Goal: Find specific page/section: Find specific page/section

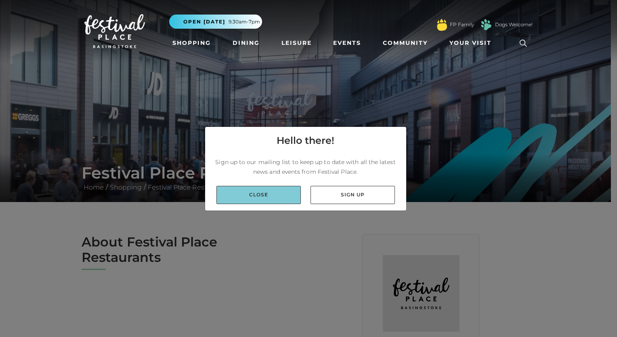
click at [277, 191] on link "Close" at bounding box center [258, 195] width 84 height 18
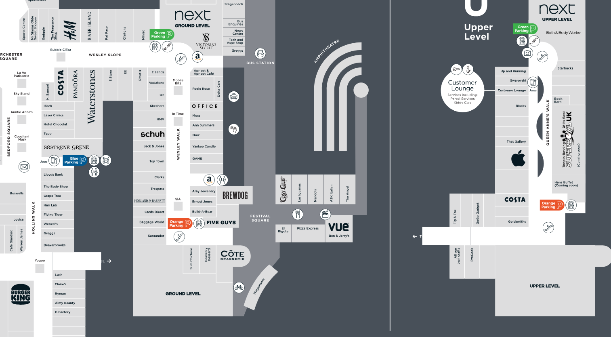
scroll to position [403, 0]
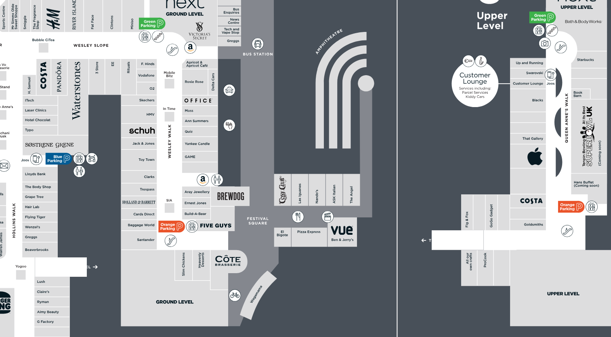
drag, startPoint x: 283, startPoint y: 165, endPoint x: 290, endPoint y: 181, distance: 17.8
click at [290, 181] on icon at bounding box center [265, 169] width 492 height 272
drag, startPoint x: 358, startPoint y: 173, endPoint x: 363, endPoint y: 205, distance: 32.4
click at [363, 205] on rect at bounding box center [264, 169] width 385 height 272
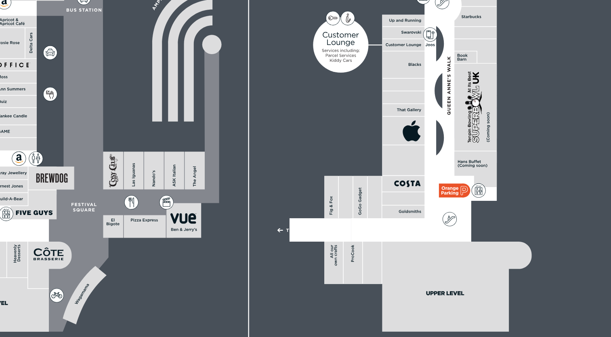
scroll to position [404, 0]
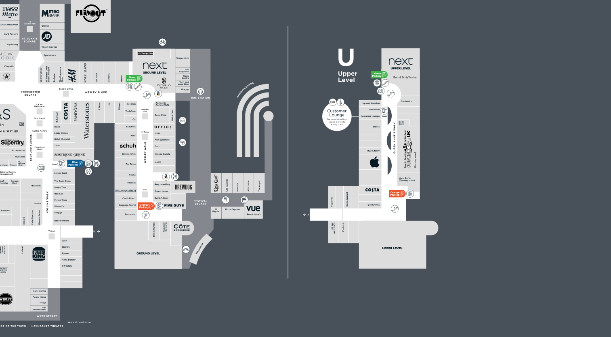
click at [367, 201] on rect at bounding box center [368, 200] width 5 height 15
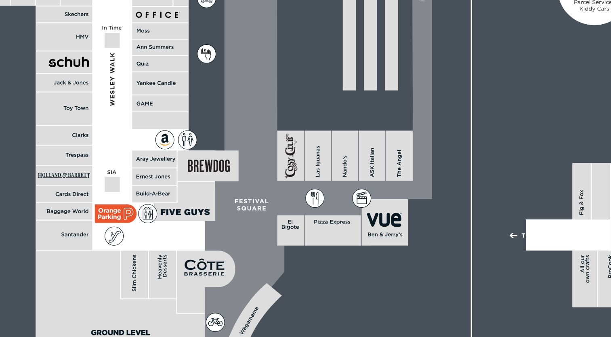
scroll to position [414, 0]
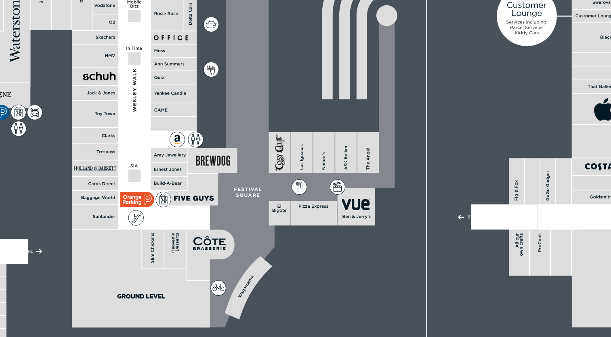
click at [291, 202] on rect at bounding box center [289, 201] width 7 height 8
